Goal: Check status: Check status

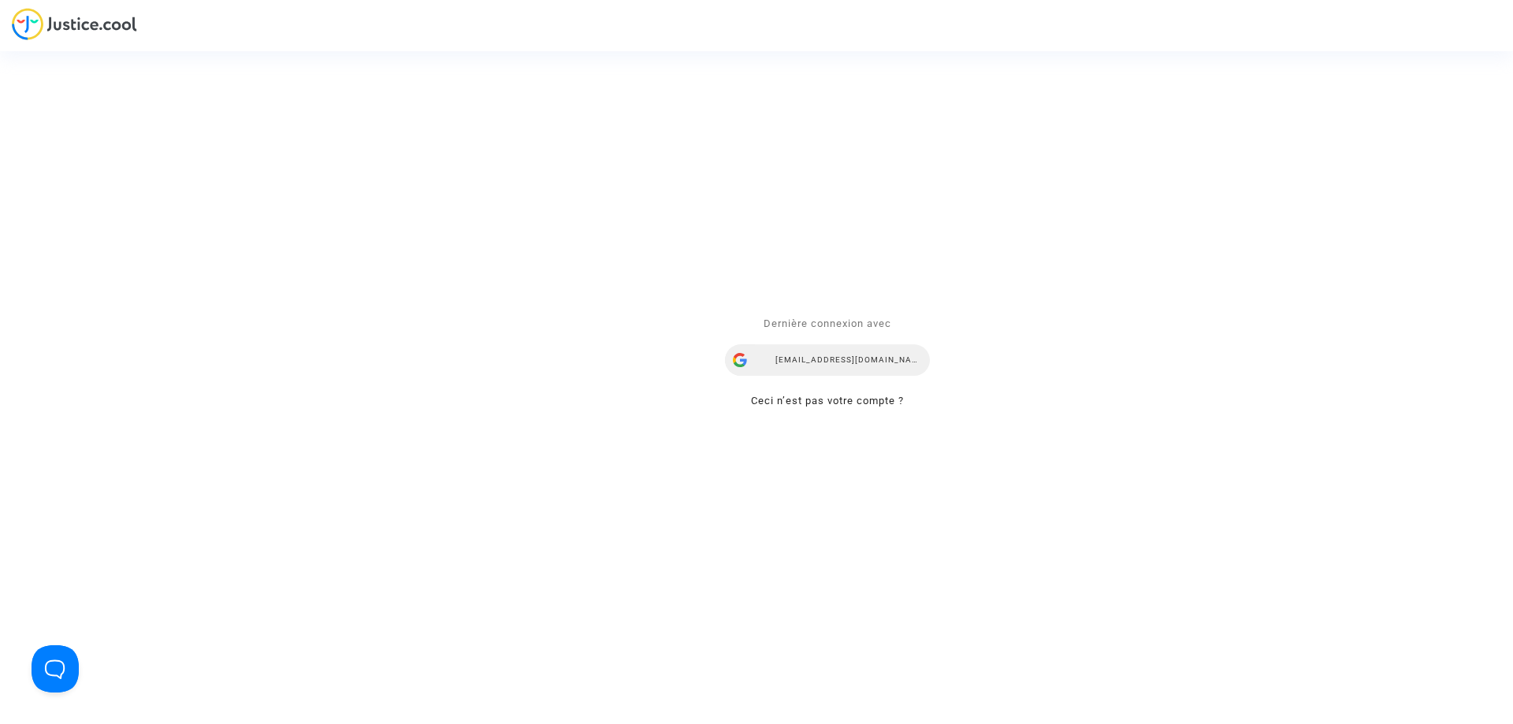
click at [851, 352] on div "fatima.amarouche@your-ce.com" at bounding box center [827, 360] width 205 height 32
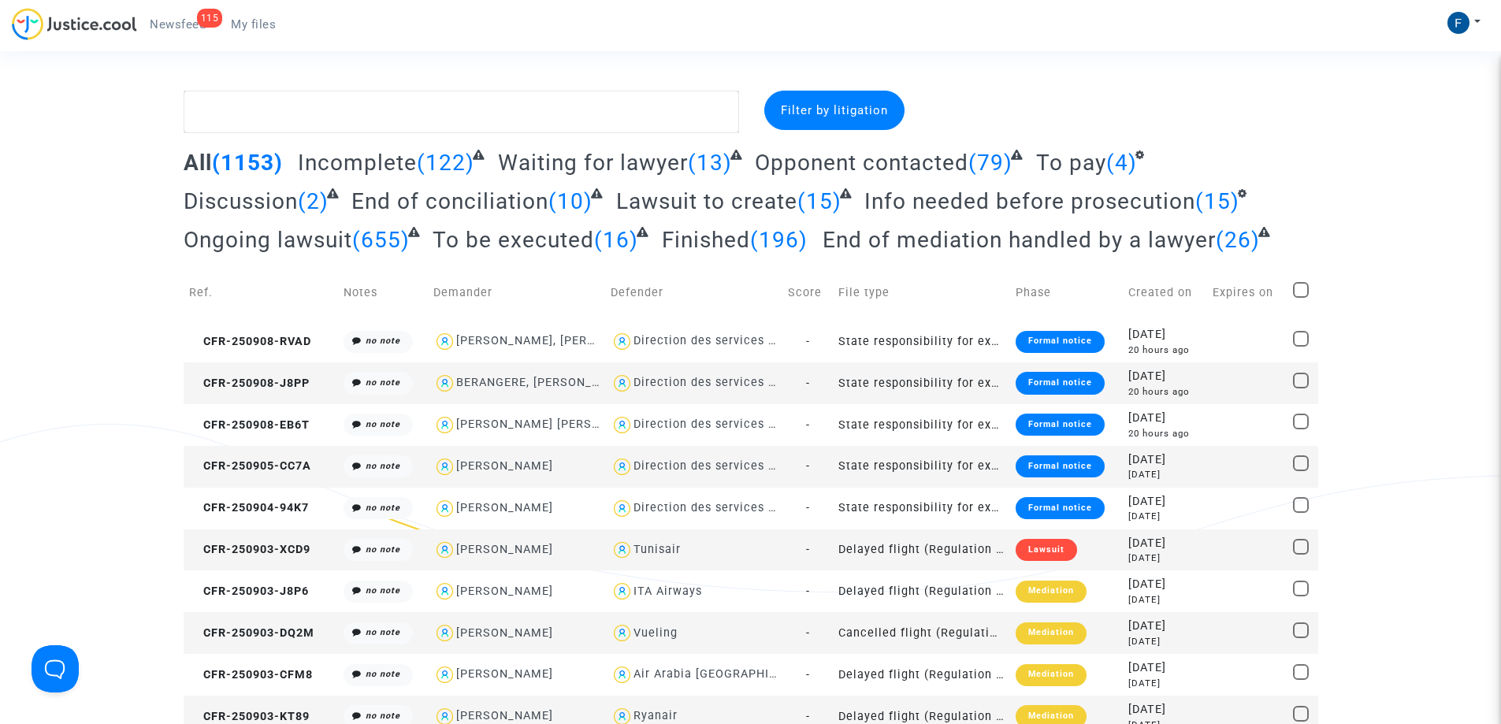
click at [849, 109] on span "Filter by litigation" at bounding box center [834, 110] width 107 height 14
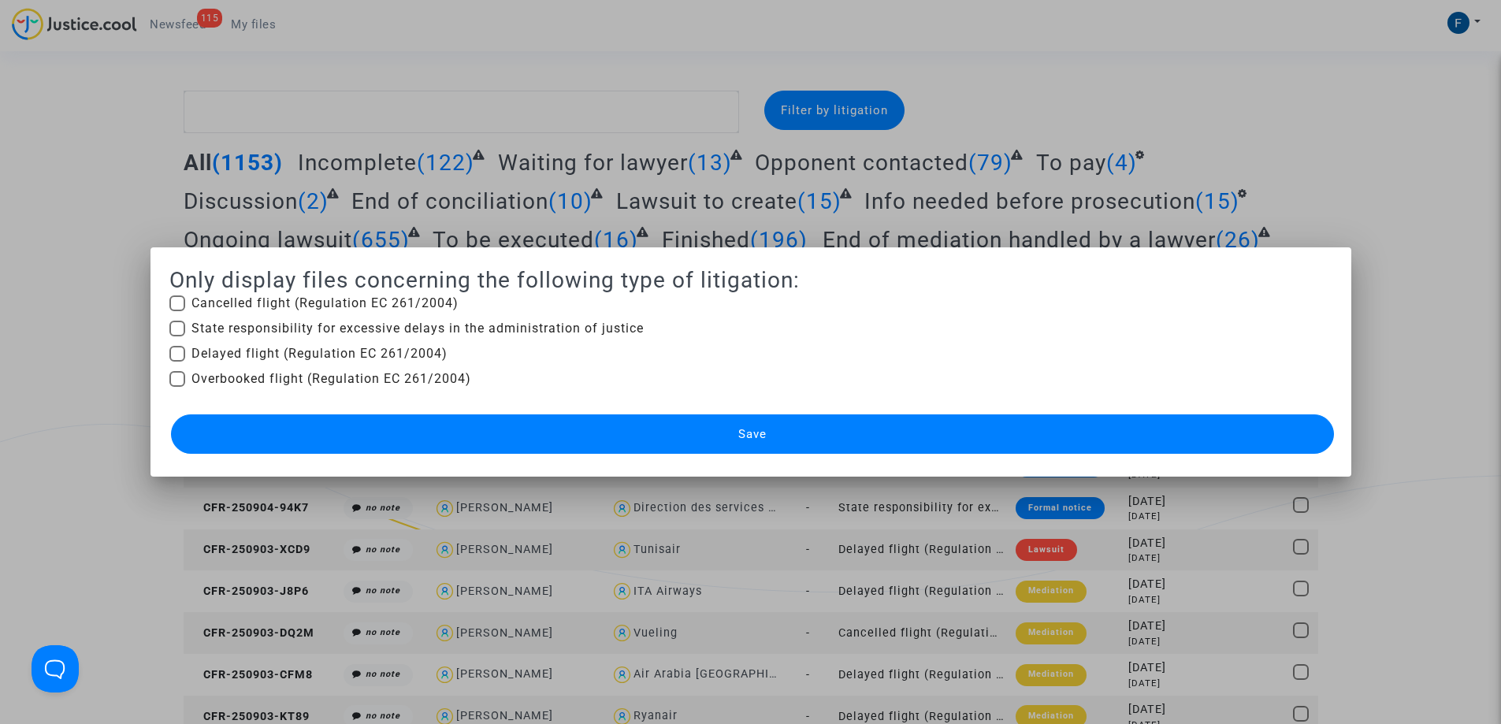
click at [175, 327] on span at bounding box center [177, 329] width 16 height 16
click at [176, 336] on input "State responsibility for excessive delays in the administration of justice" at bounding box center [176, 336] width 1 height 1
checkbox input "true"
click at [726, 438] on button "Save" at bounding box center [752, 433] width 1163 height 39
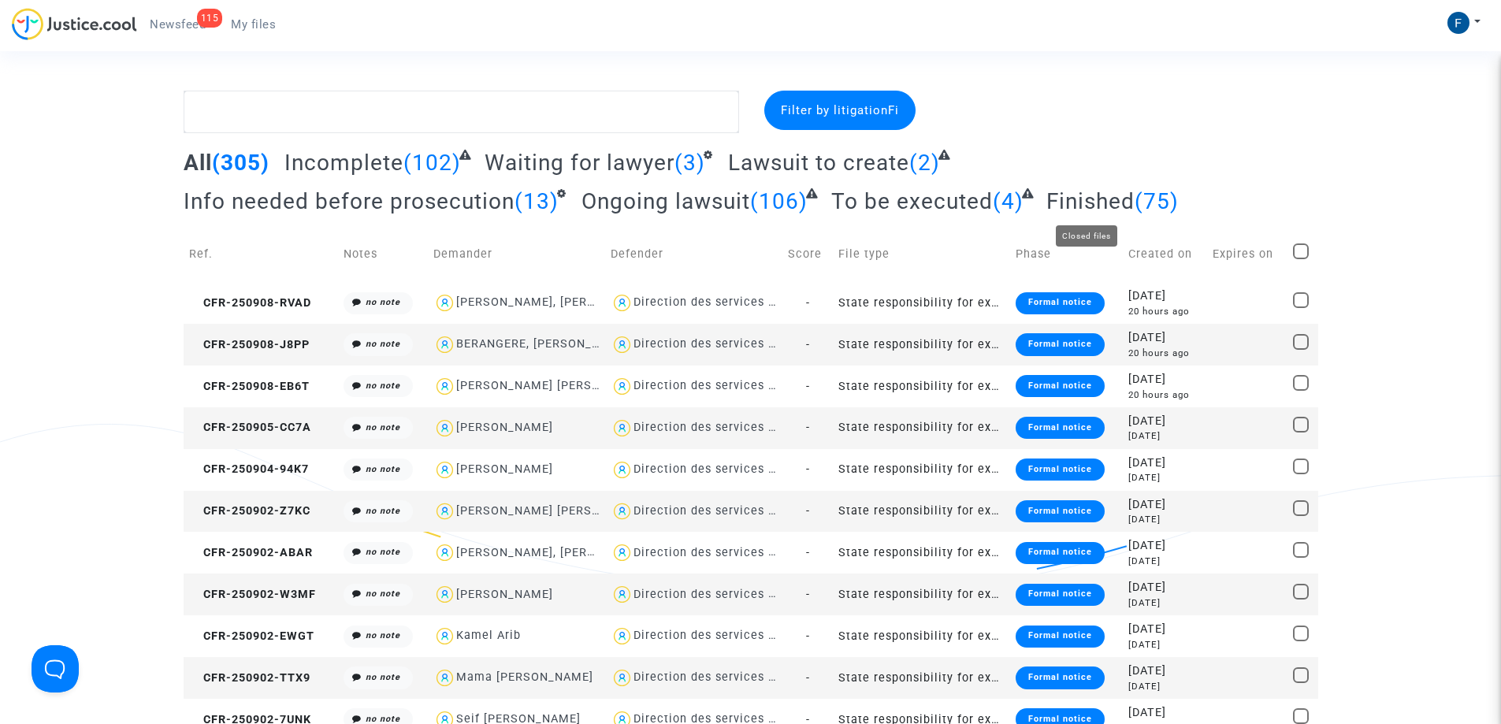
click at [1076, 196] on span "Finished" at bounding box center [1090, 201] width 88 height 26
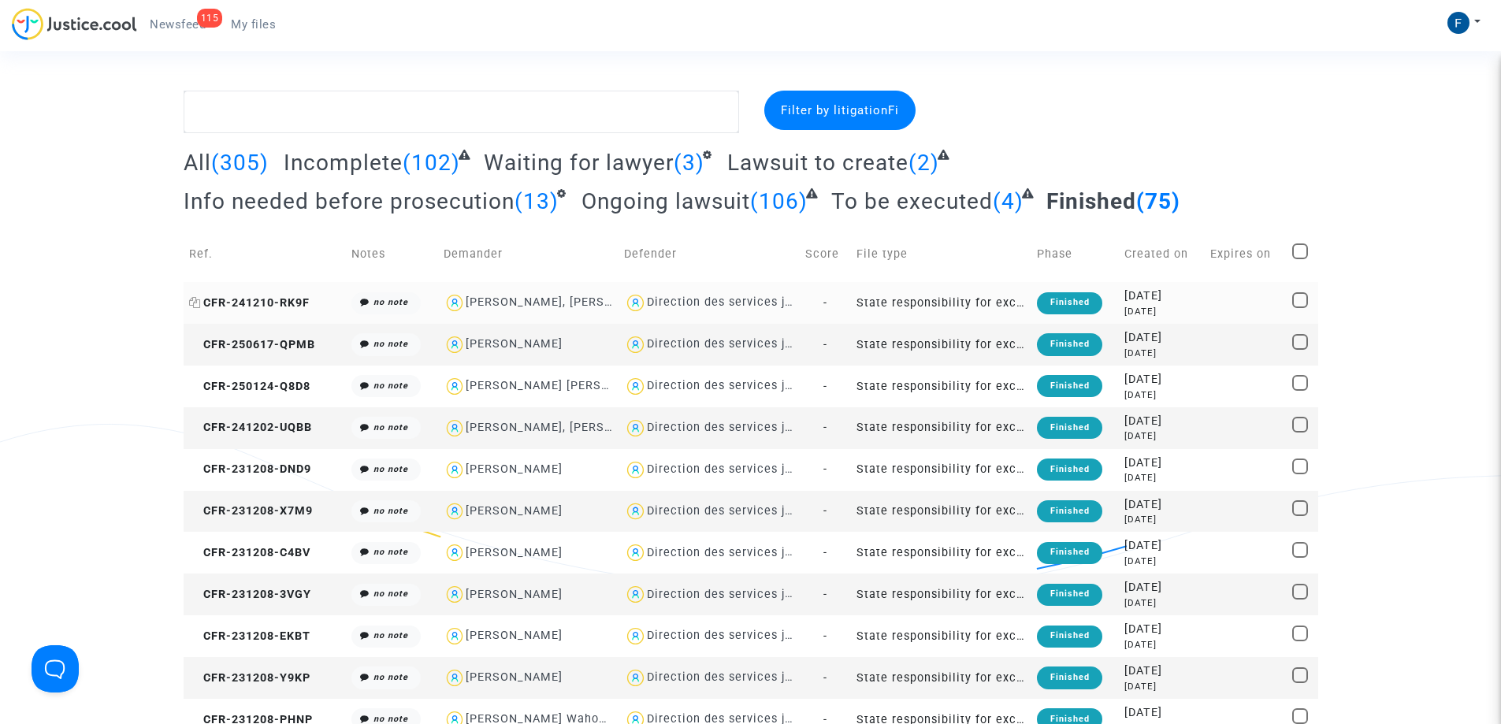
click at [280, 299] on span "CFR-241210-RK9F" at bounding box center [249, 302] width 121 height 13
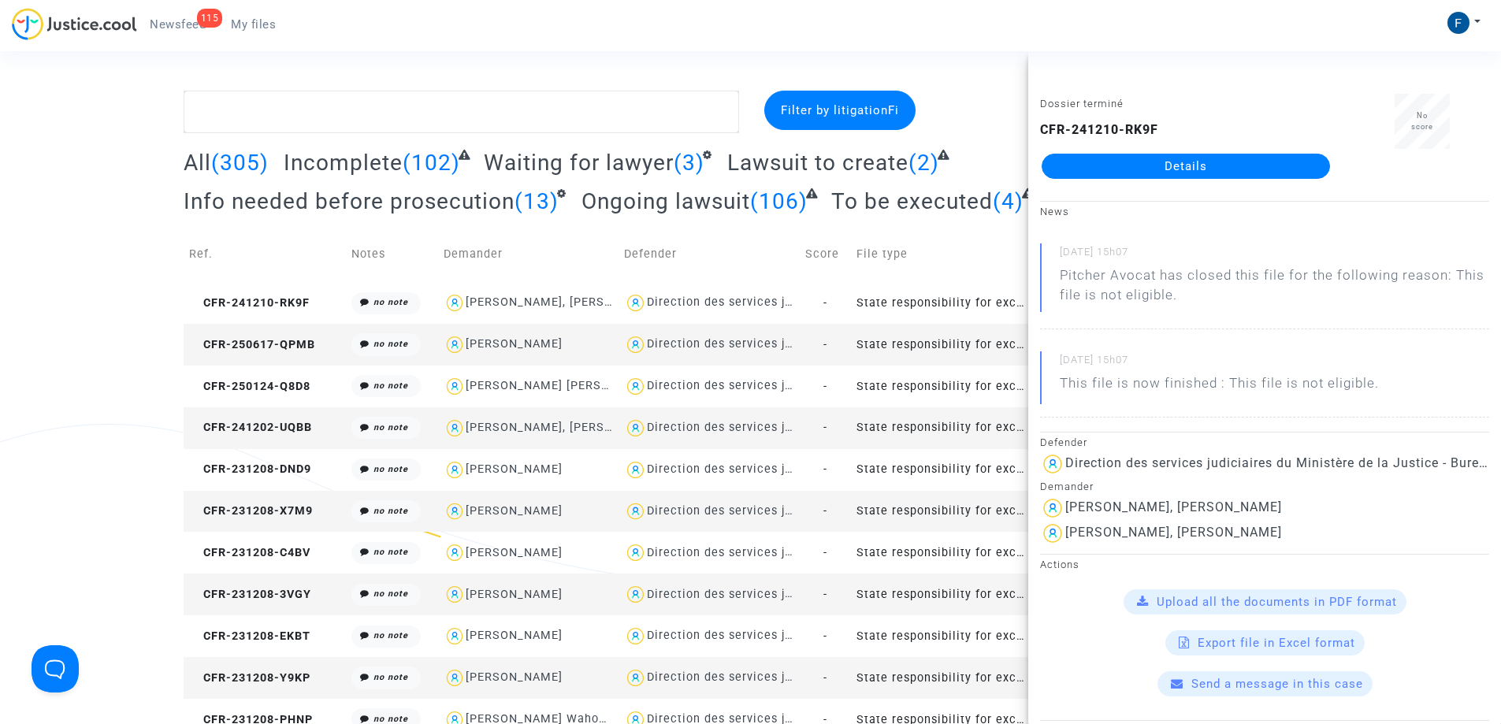
click at [1194, 169] on link "Details" at bounding box center [1186, 166] width 288 height 25
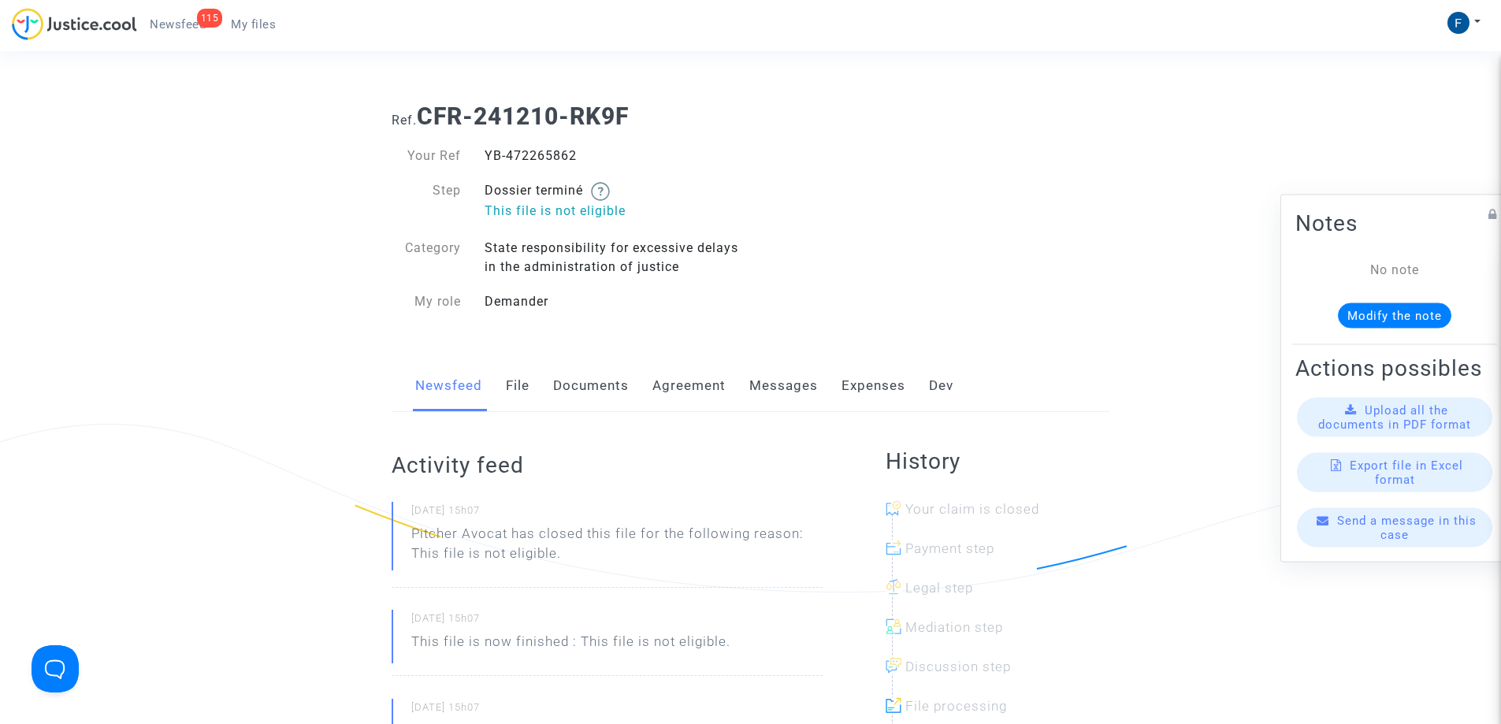
drag, startPoint x: 649, startPoint y: 165, endPoint x: 559, endPoint y: 162, distance: 89.9
click at [559, 162] on div "Your Ref YB-472265862 Step Dossier terminé This file is not eligible Category S…" at bounding box center [565, 229] width 347 height 165
click at [711, 169] on div "Your Ref YB-472265862 Step Dossier terminé This file is not eligible Category S…" at bounding box center [565, 229] width 347 height 165
drag, startPoint x: 611, startPoint y: 151, endPoint x: 481, endPoint y: 152, distance: 129.2
click at [481, 152] on div "YB-472265862" at bounding box center [612, 156] width 278 height 19
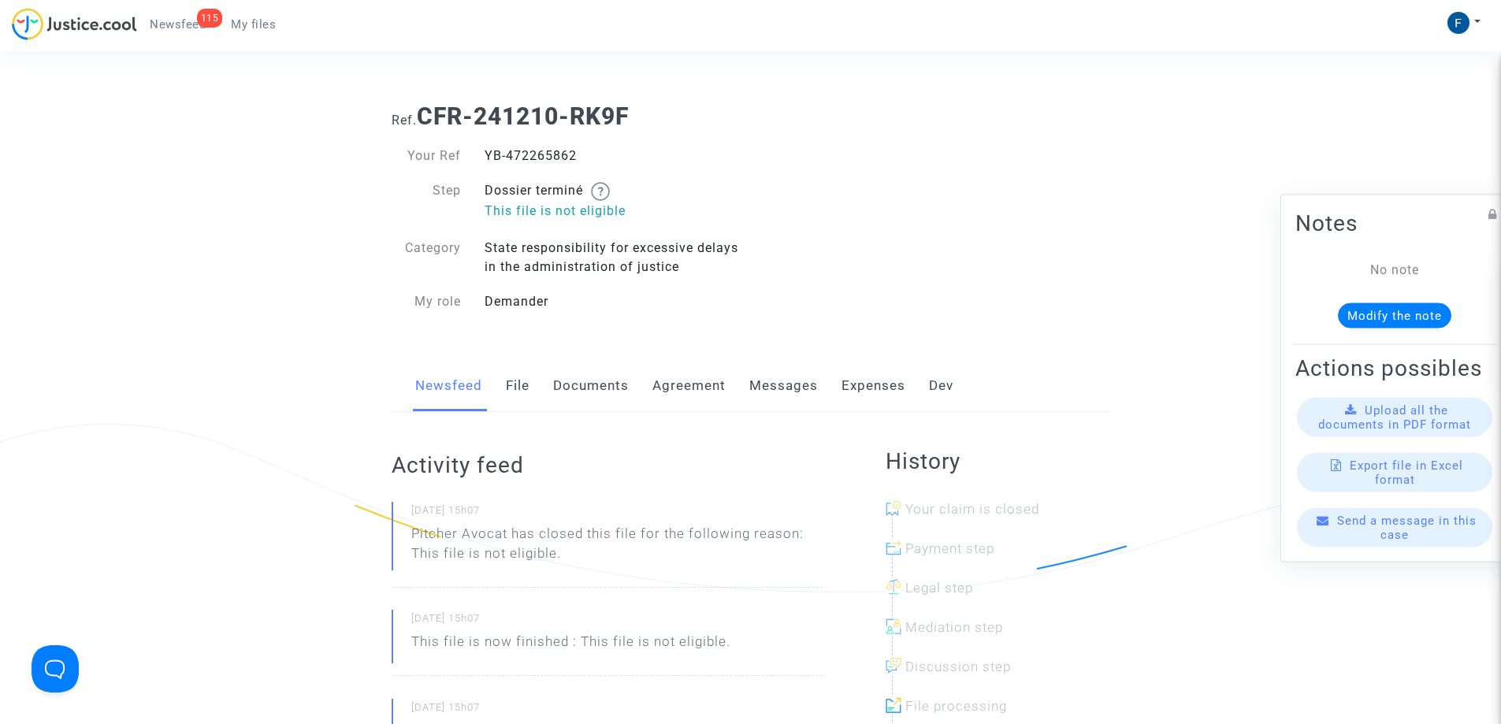
copy div "YB-472265862"
